Goal: Task Accomplishment & Management: Complete application form

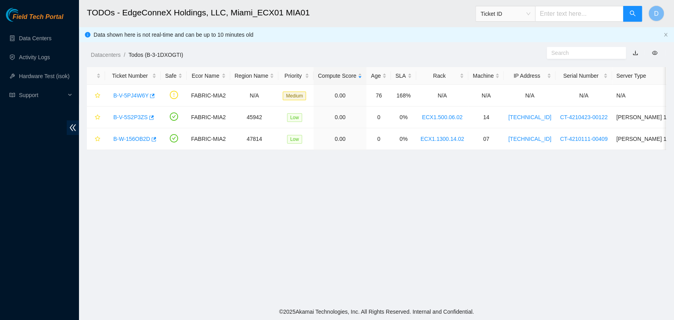
scroll to position [130, 0]
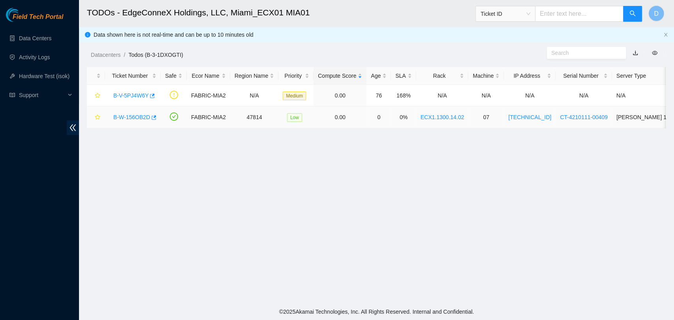
click at [132, 116] on link "B-W-156OB2D" at bounding box center [131, 117] width 37 height 6
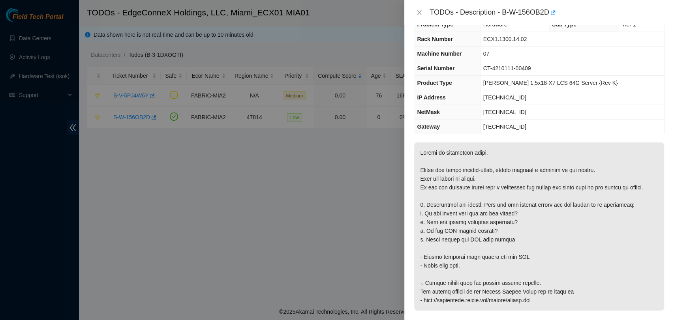
scroll to position [88, 0]
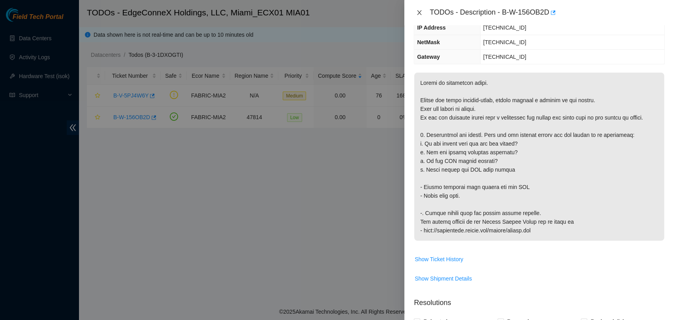
click at [417, 11] on icon "close" at bounding box center [419, 12] width 6 height 6
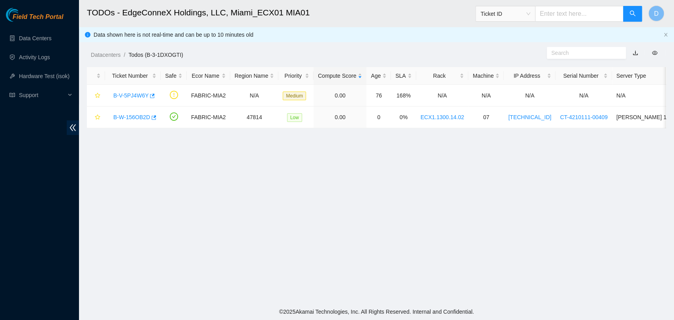
scroll to position [122, 0]
click at [124, 94] on link "B-V-5PJ4W6Y" at bounding box center [130, 95] width 35 height 6
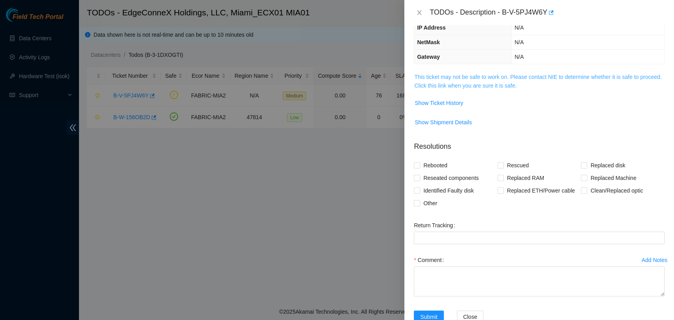
click at [482, 77] on link "This ticket may not be safe to work on. Please contact NIE to determine whether…" at bounding box center [537, 81] width 247 height 15
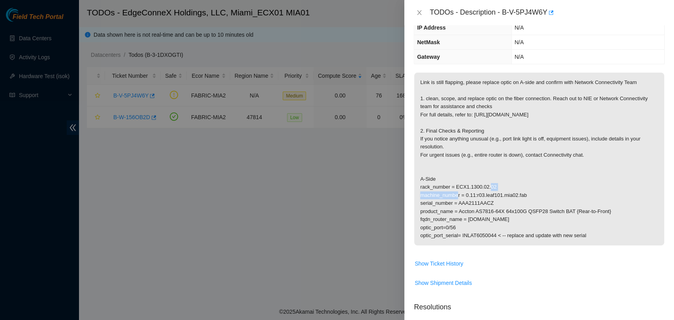
drag, startPoint x: 541, startPoint y: 155, endPoint x: 580, endPoint y: 155, distance: 39.1
click at [580, 155] on p "Link is still flapping, please replace optic on A-side and confirm with Network…" at bounding box center [539, 159] width 250 height 173
copy p "Connectivity chat"
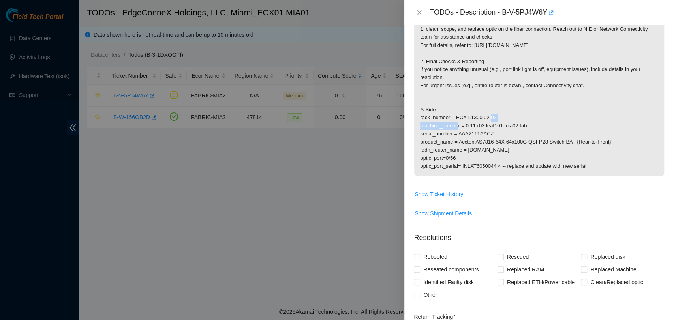
scroll to position [270, 0]
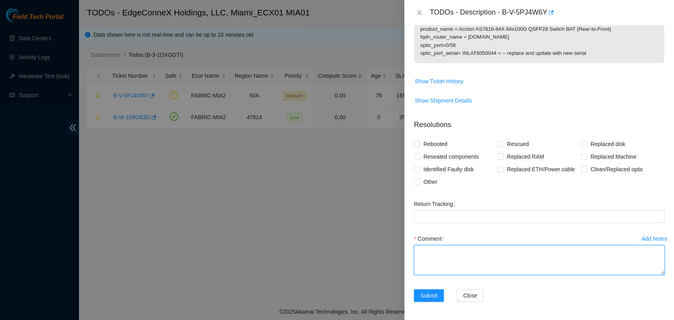
click at [471, 255] on textarea "Comment" at bounding box center [539, 260] width 251 height 30
paste textarea "-Optic replaced on A side as requested (New SN: C20M10974) -Link light was off …"
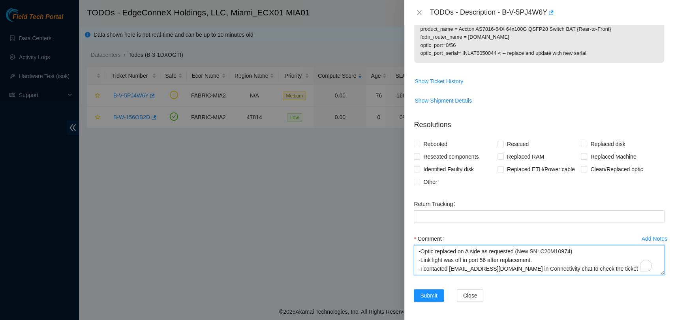
scroll to position [23, 0]
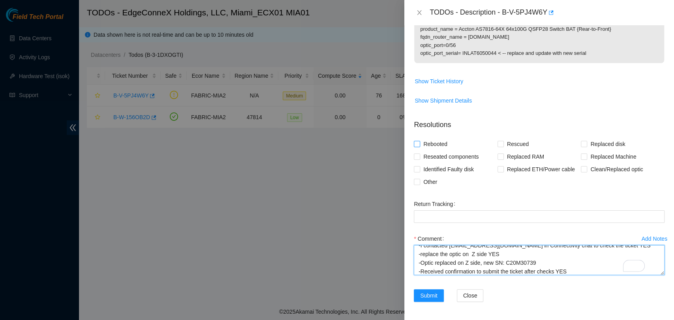
type textarea "-Optic replaced on A side as requested (New SN: C20M10974) -Link light was off …"
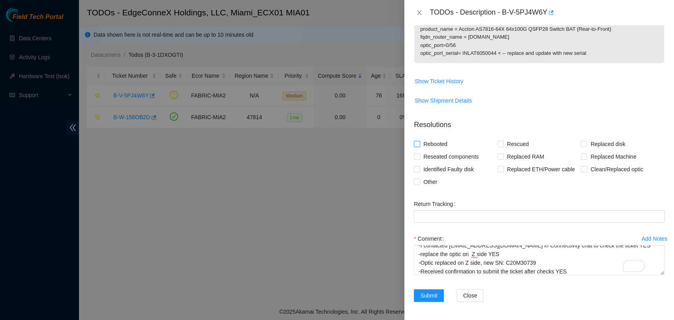
click at [424, 142] on span "Rebooted" at bounding box center [435, 144] width 30 height 13
click at [420, 142] on input "Rebooted" at bounding box center [417, 144] width 6 height 6
checkbox input "true"
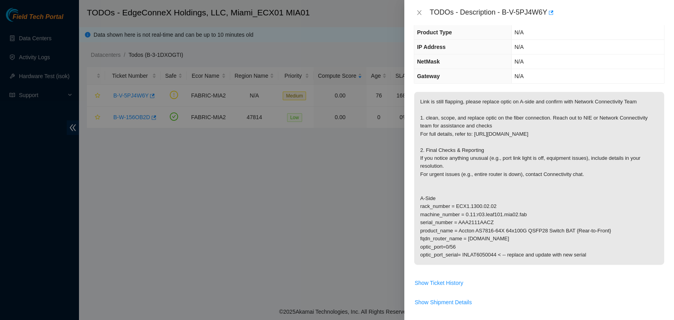
scroll to position [219, 0]
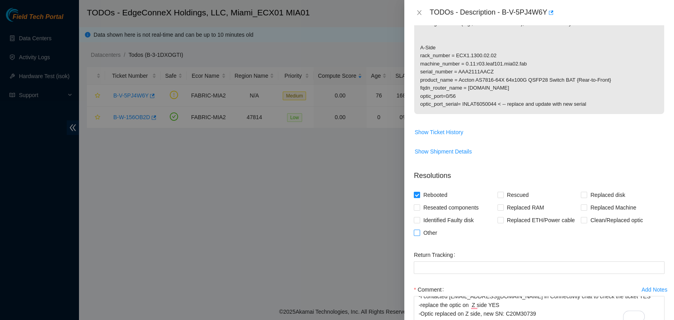
click at [422, 233] on span "Other" at bounding box center [430, 233] width 20 height 13
click at [420, 233] on input "Other" at bounding box center [417, 233] width 6 height 6
checkbox input "true"
click at [417, 196] on input "Rebooted" at bounding box center [417, 195] width 6 height 6
checkbox input "false"
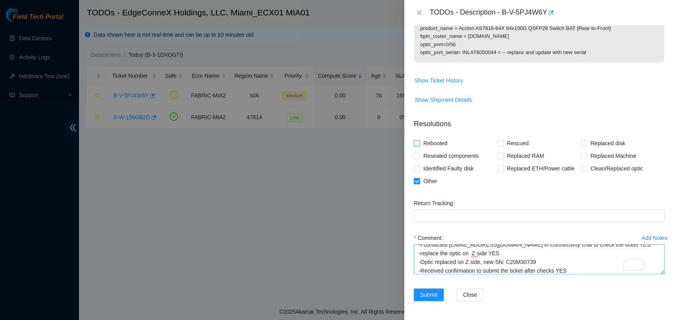
scroll to position [0, 0]
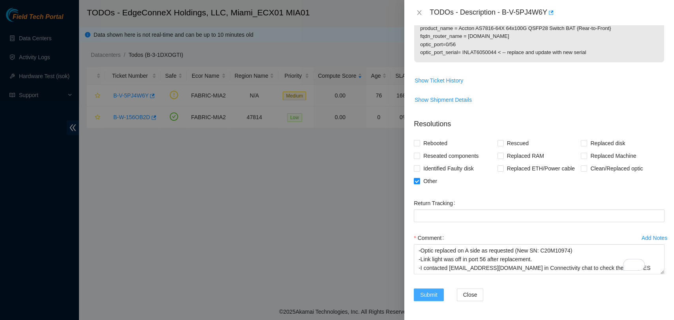
click at [430, 291] on span "Submit" at bounding box center [428, 295] width 17 height 9
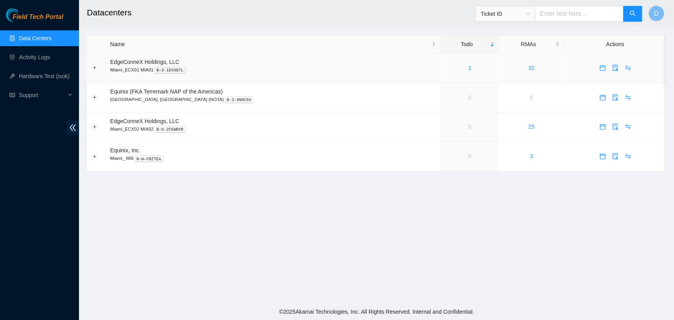
click at [455, 65] on div "1" at bounding box center [470, 68] width 50 height 9
click at [448, 68] on div "1" at bounding box center [470, 68] width 50 height 9
click at [449, 67] on div "1" at bounding box center [470, 68] width 50 height 9
click at [43, 58] on link "Activity Logs" at bounding box center [34, 57] width 31 height 6
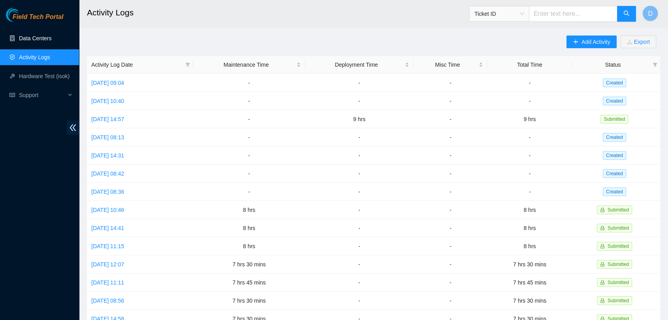
click at [46, 40] on link "Data Centers" at bounding box center [35, 38] width 32 height 6
